Goal: Communication & Community: Answer question/provide support

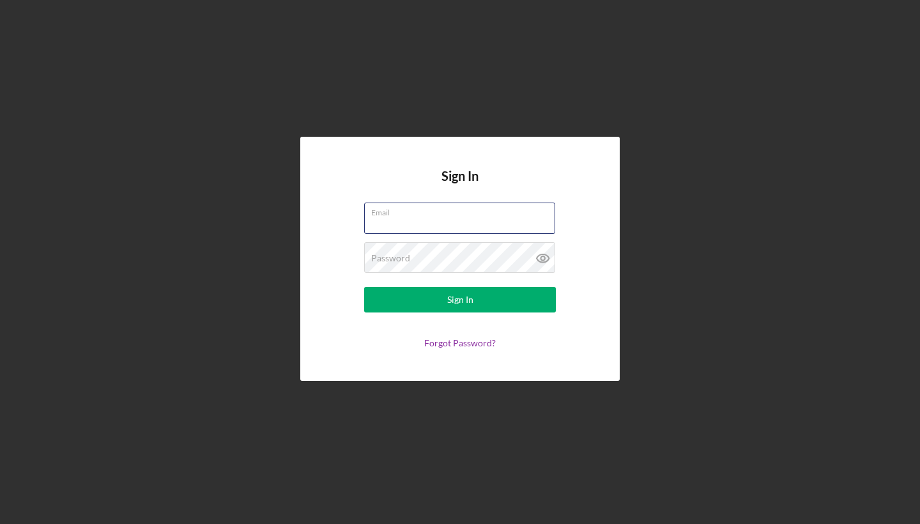
type input "[EMAIL_ADDRESS][DOMAIN_NAME]"
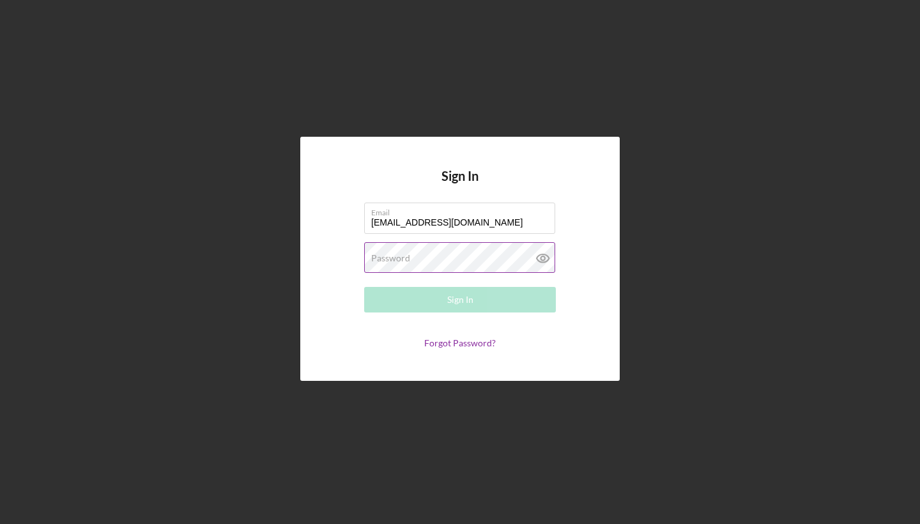
click at [460, 300] on button "Sign In" at bounding box center [460, 300] width 192 height 26
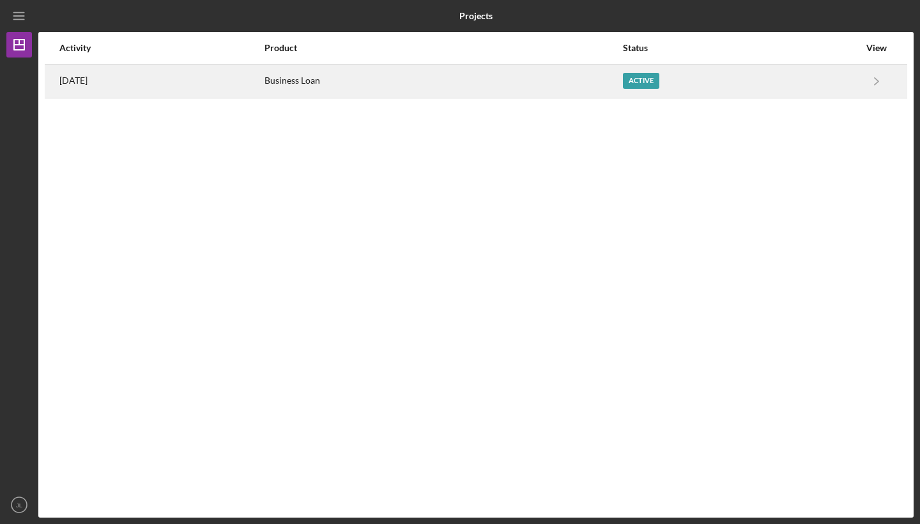
click at [660, 81] on div "Active" at bounding box center [641, 81] width 36 height 16
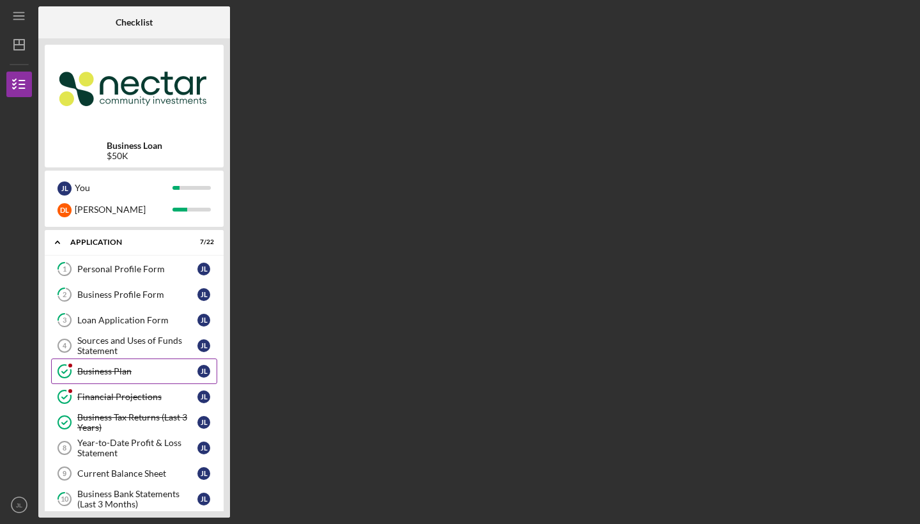
click at [117, 376] on div "Business Plan" at bounding box center [137, 371] width 120 height 10
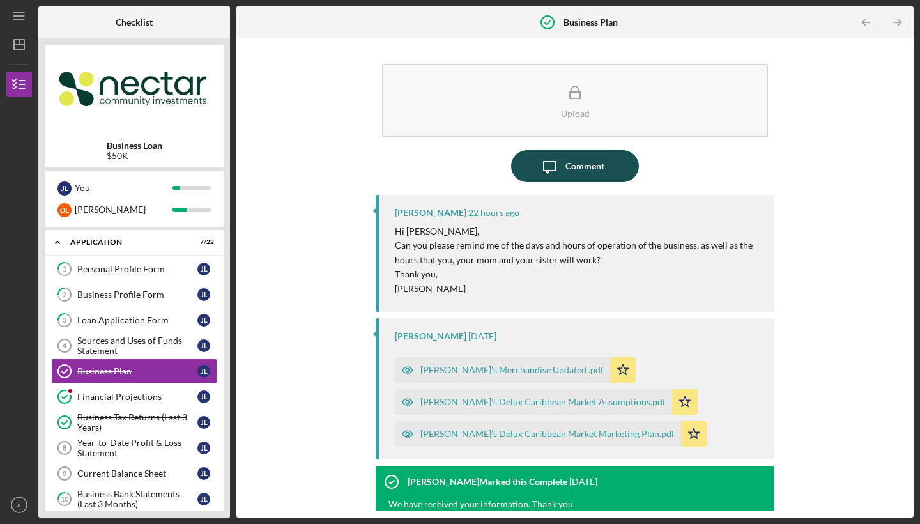
click at [536, 160] on icon "Icon/Message" at bounding box center [550, 166] width 32 height 32
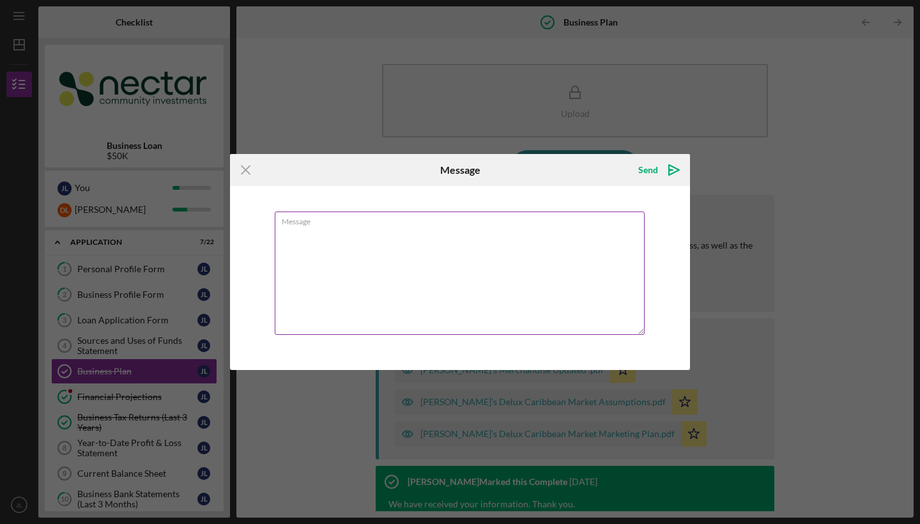
click at [530, 245] on textarea "Message" at bounding box center [460, 273] width 370 height 123
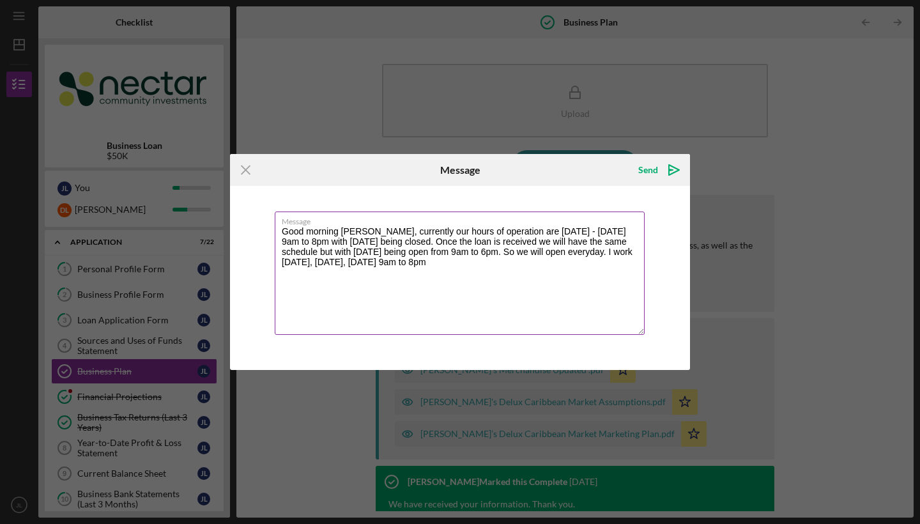
click at [320, 265] on textarea "Good morning [PERSON_NAME], currently our hours of operation are [DATE] - [DATE…" at bounding box center [460, 273] width 370 height 123
click at [418, 261] on textarea "Good morning [PERSON_NAME], currently our hours of operation are [DATE] - [DATE…" at bounding box center [460, 273] width 370 height 123
click at [434, 274] on textarea "Good morning [PERSON_NAME], currently our hours of operation are [DATE] - [DATE…" at bounding box center [460, 273] width 370 height 123
click at [502, 267] on textarea "Good morning [PERSON_NAME], currently our hours of operation are [DATE] - [DATE…" at bounding box center [460, 273] width 370 height 123
click at [410, 274] on textarea "Good morning [PERSON_NAME], currently our hours of operation are [DATE] - [DATE…" at bounding box center [460, 273] width 370 height 123
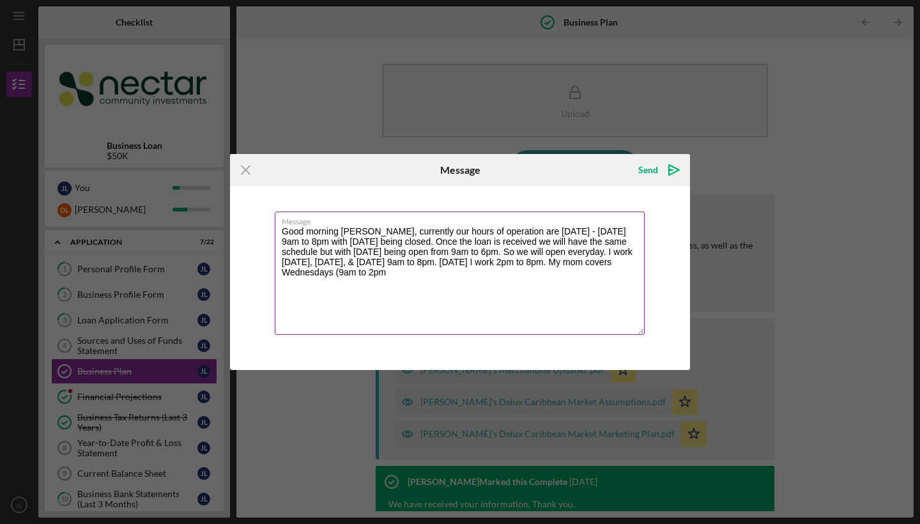
click at [341, 274] on textarea "Good morning [PERSON_NAME], currently our hours of operation are [DATE] - [DATE…" at bounding box center [460, 273] width 370 height 123
click at [414, 267] on textarea "Good morning [PERSON_NAME], currently our hours of operation are [DATE] - [DATE…" at bounding box center [460, 273] width 370 height 123
click at [393, 272] on textarea "Good morning [PERSON_NAME], currently our hours of operation are [DATE] - [DATE…" at bounding box center [460, 273] width 370 height 123
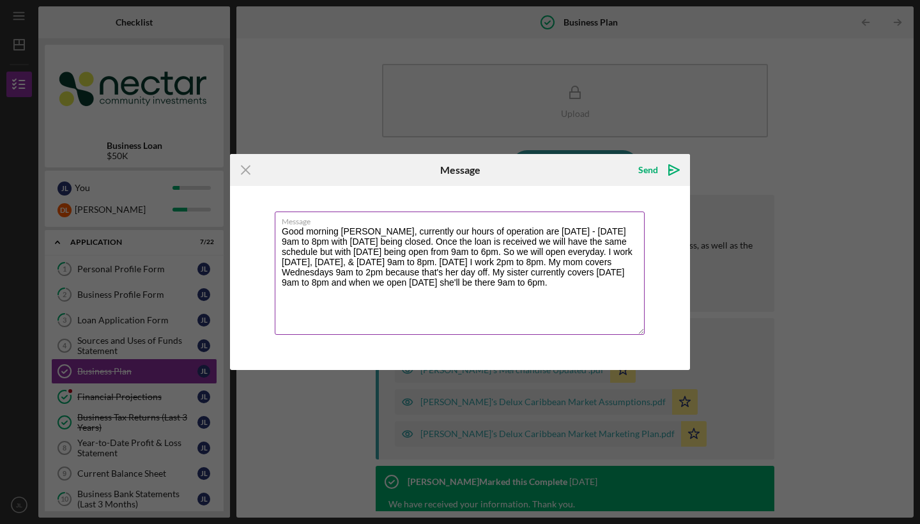
click at [329, 264] on textarea "Good morning [PERSON_NAME], currently our hours of operation are [DATE] - [DATE…" at bounding box center [460, 273] width 370 height 123
click at [330, 263] on textarea "Good morning [PERSON_NAME], currently our hours of operation are [DATE] - [DATE…" at bounding box center [460, 273] width 370 height 123
click at [356, 268] on textarea "Good morning [PERSON_NAME], currently our hours of operation are [DATE] - [DATE…" at bounding box center [460, 273] width 370 height 123
click at [357, 261] on textarea "Good morning [PERSON_NAME], currently our hours of operation are [DATE] - [DATE…" at bounding box center [460, 273] width 370 height 123
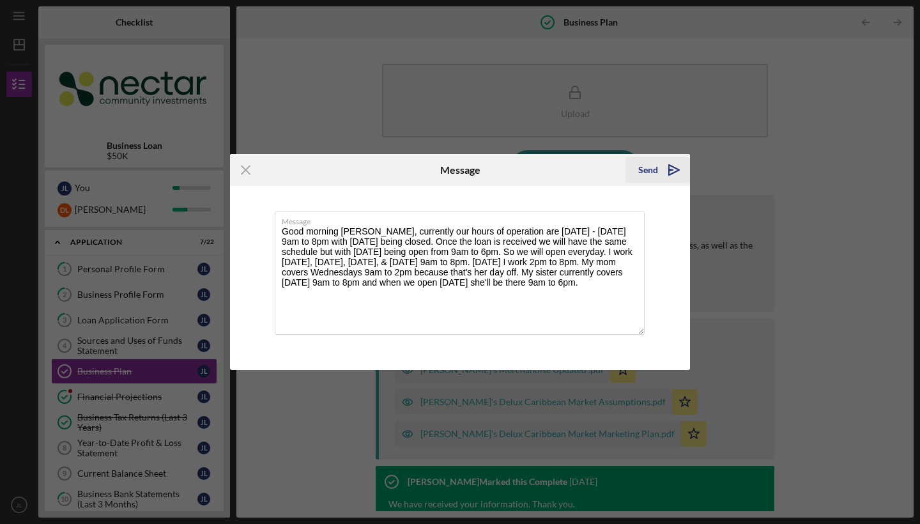
type textarea "Good morning [PERSON_NAME], currently our hours of operation are [DATE] - [DATE…"
click at [676, 167] on icon "Icon/icon-invite-send" at bounding box center [674, 170] width 32 height 32
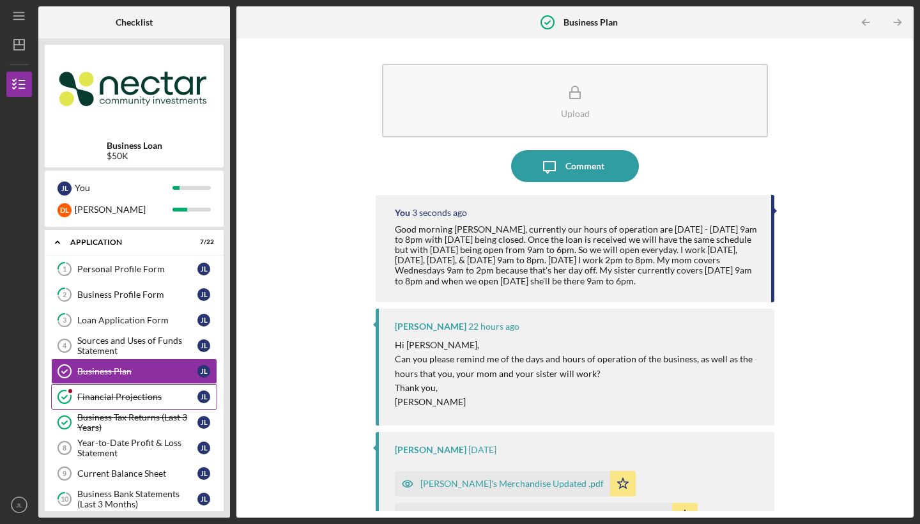
click at [120, 397] on div "Financial Projections" at bounding box center [137, 397] width 120 height 10
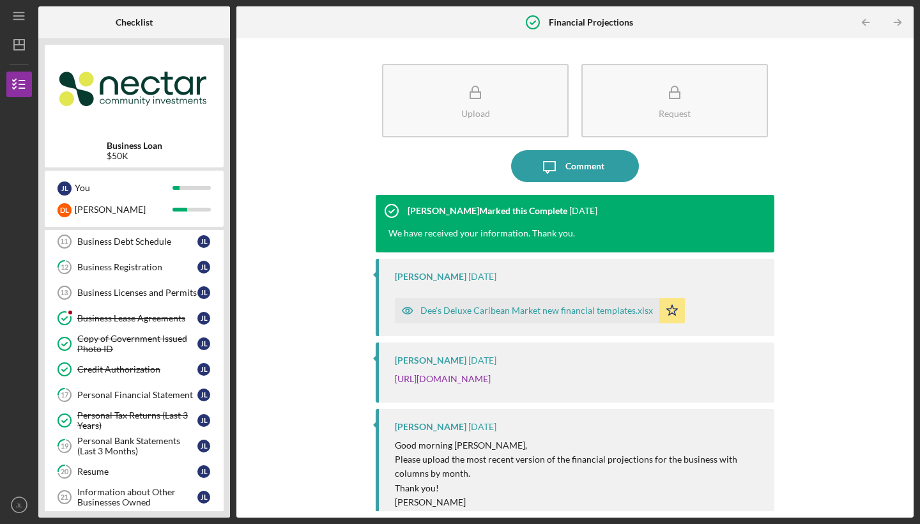
scroll to position [284, 0]
click at [112, 329] on link "Business Lease Agreements Business Lease Agreements [PERSON_NAME]" at bounding box center [134, 317] width 166 height 26
